Goal: Information Seeking & Learning: Learn about a topic

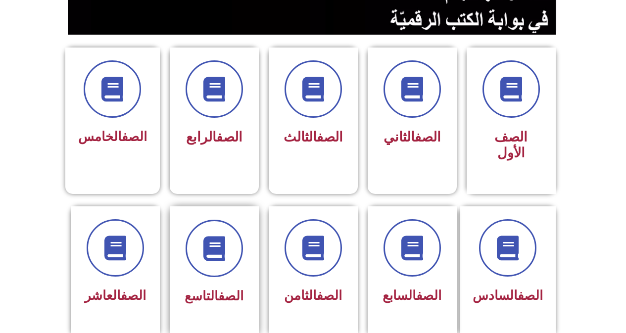
scroll to position [247, 0]
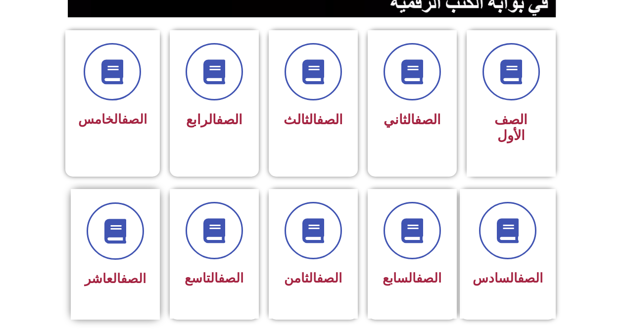
click at [121, 271] on link "الصف" at bounding box center [133, 278] width 25 height 15
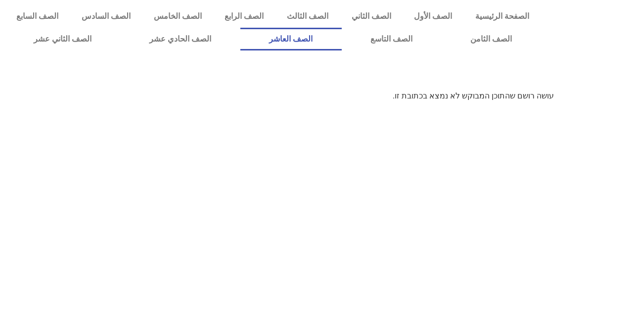
click at [342, 42] on link "الصف العاشر" at bounding box center [290, 39] width 101 height 23
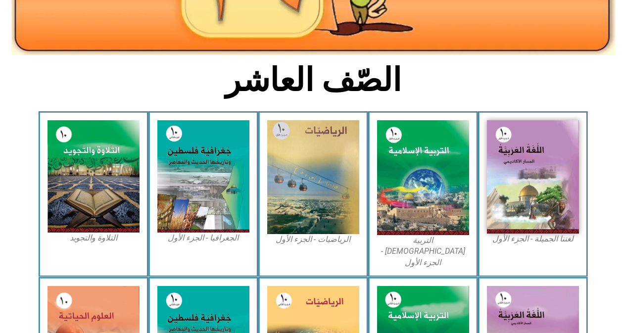
scroll to position [198, 0]
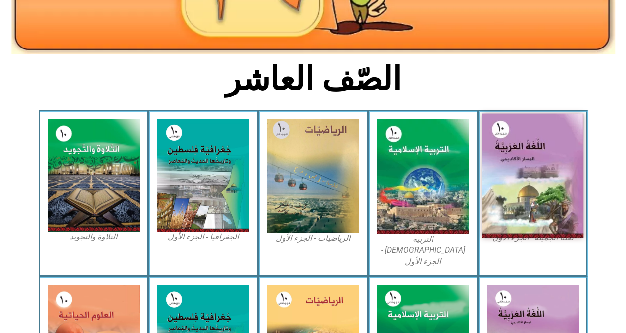
click at [558, 180] on img at bounding box center [532, 176] width 101 height 125
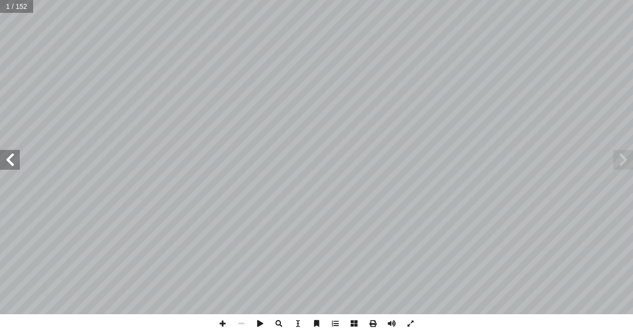
click at [13, 155] on span at bounding box center [10, 160] width 20 height 20
click at [11, 151] on span at bounding box center [10, 160] width 20 height 20
click at [11, 153] on span at bounding box center [10, 160] width 20 height 20
click at [11, 152] on span at bounding box center [10, 160] width 20 height 20
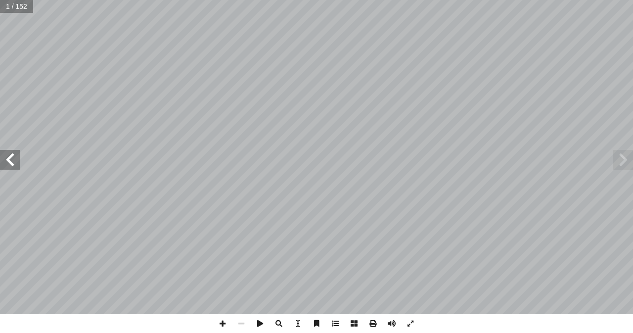
click at [9, 152] on span at bounding box center [10, 160] width 20 height 20
click at [9, 151] on span at bounding box center [10, 160] width 20 height 20
click at [8, 151] on span at bounding box center [10, 160] width 20 height 20
click at [7, 151] on span at bounding box center [10, 160] width 20 height 20
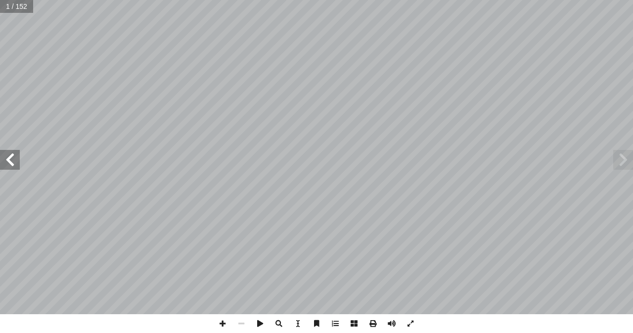
click at [7, 150] on span at bounding box center [10, 160] width 20 height 20
click at [5, 150] on span at bounding box center [10, 160] width 20 height 20
click at [10, 168] on span at bounding box center [10, 160] width 20 height 20
click at [15, 159] on span at bounding box center [10, 160] width 20 height 20
click at [14, 159] on span at bounding box center [10, 160] width 20 height 20
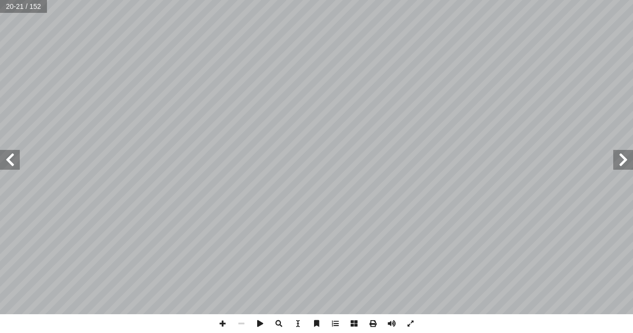
click at [1, 167] on span at bounding box center [10, 160] width 20 height 20
click at [410, 322] on span at bounding box center [410, 323] width 19 height 19
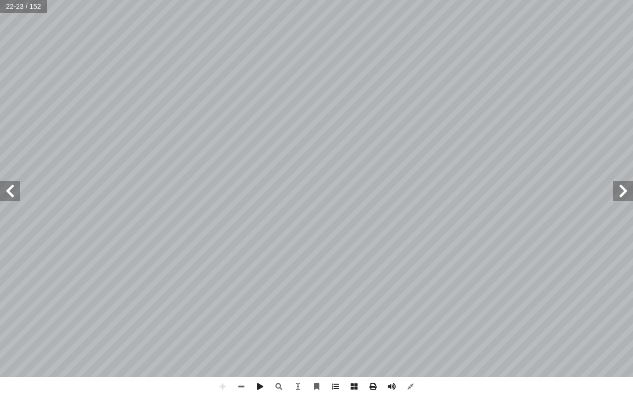
click at [16, 198] on span at bounding box center [10, 191] width 20 height 20
click at [625, 190] on span at bounding box center [624, 191] width 20 height 20
click at [12, 196] on span at bounding box center [10, 191] width 20 height 20
click at [622, 190] on span at bounding box center [624, 191] width 20 height 20
click at [0, 194] on span at bounding box center [10, 191] width 20 height 20
